Goal: Check status: Check status

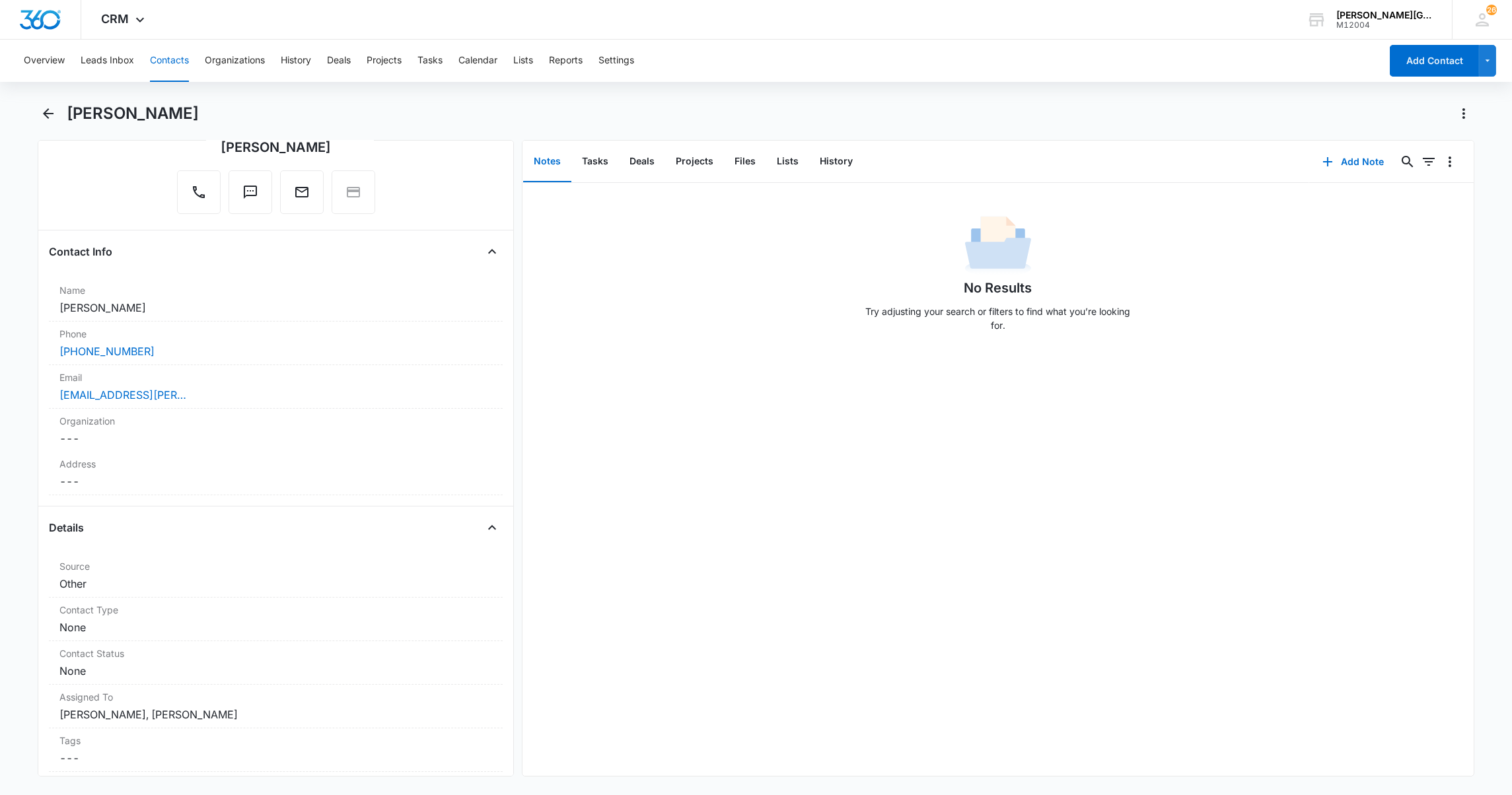
scroll to position [120, 0]
click at [843, 161] on button "History" at bounding box center [836, 161] width 54 height 41
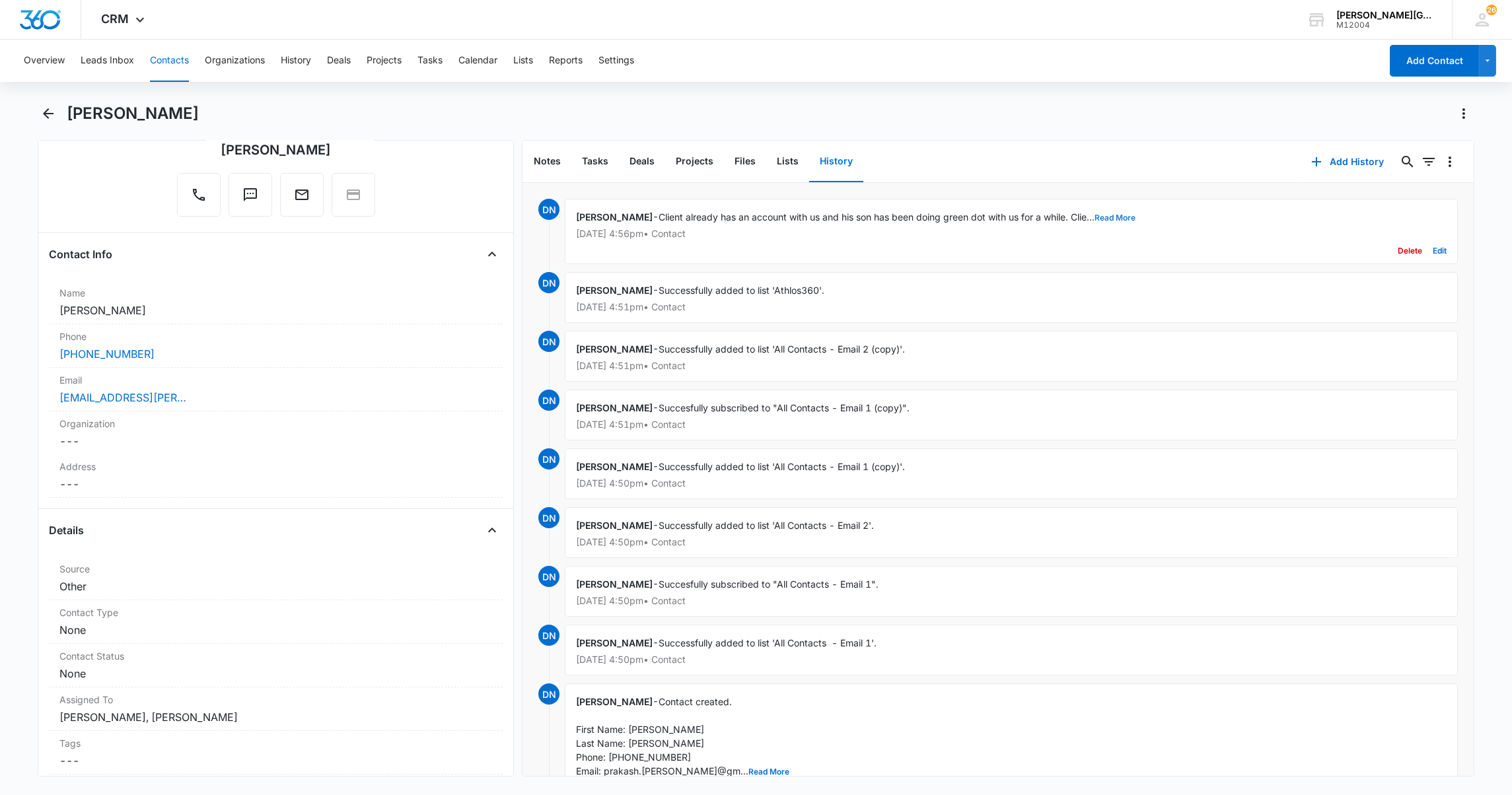
click at [1105, 217] on button "Read More" at bounding box center [1115, 218] width 41 height 8
